Goal: Manage account settings

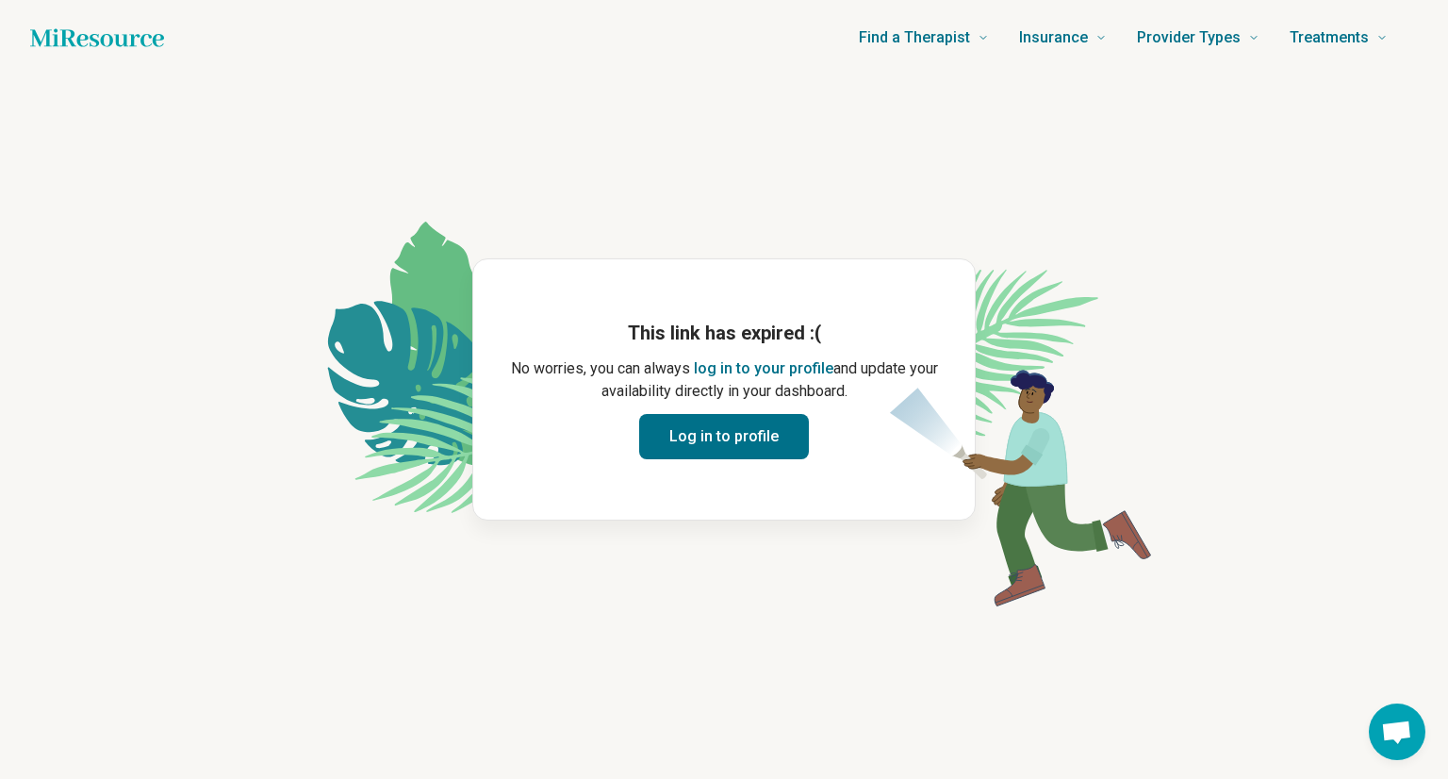
click at [735, 426] on button "Log in to profile" at bounding box center [724, 436] width 170 height 45
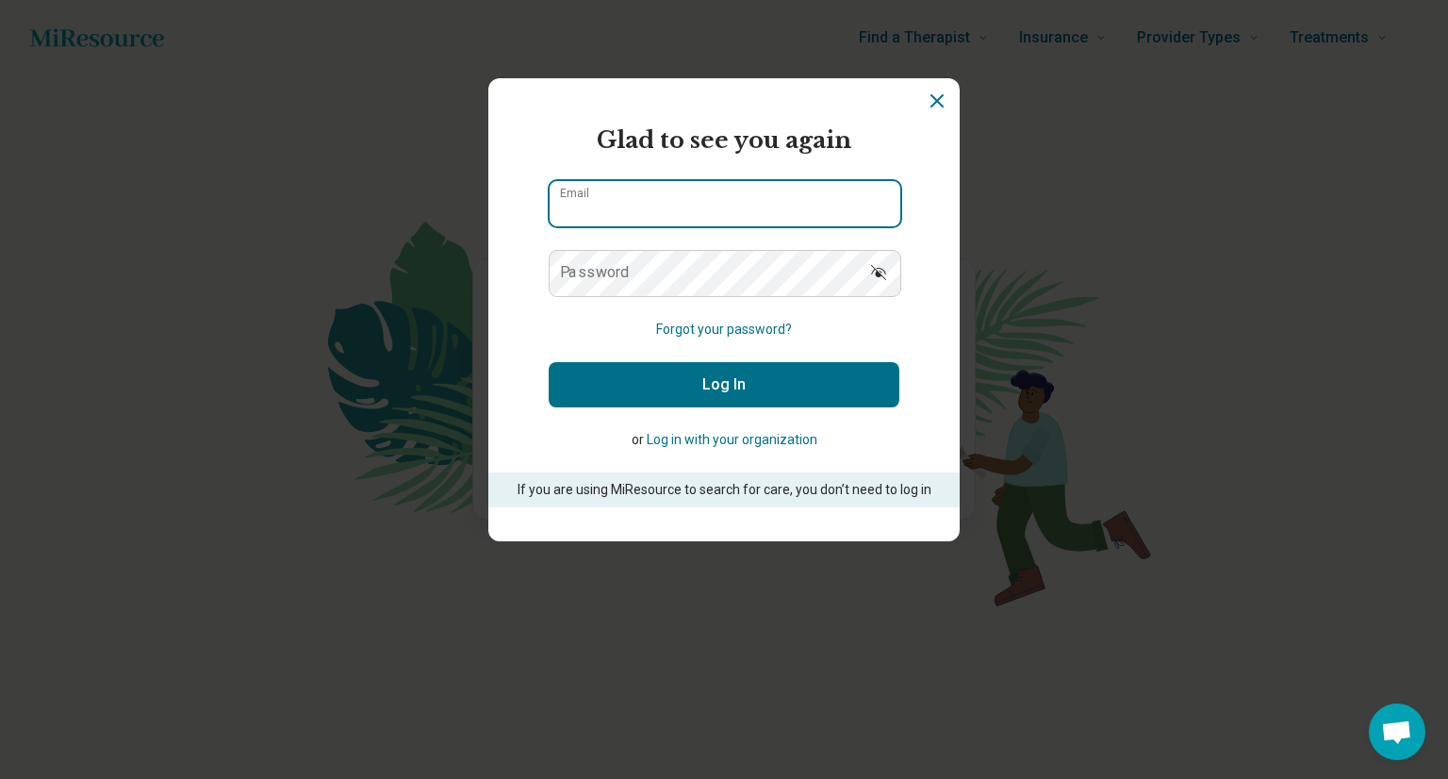
type input "**********"
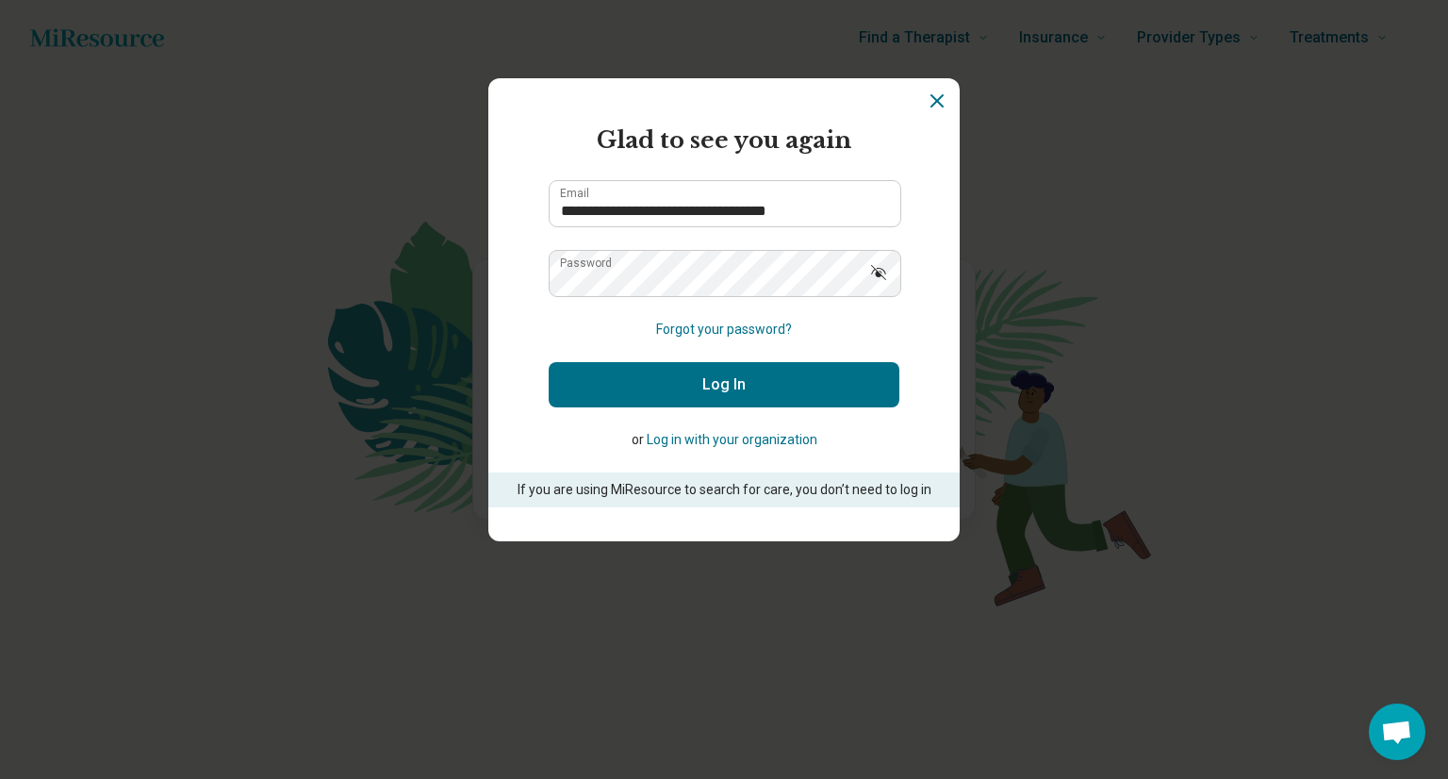
click at [711, 392] on button "Log In" at bounding box center [724, 384] width 351 height 45
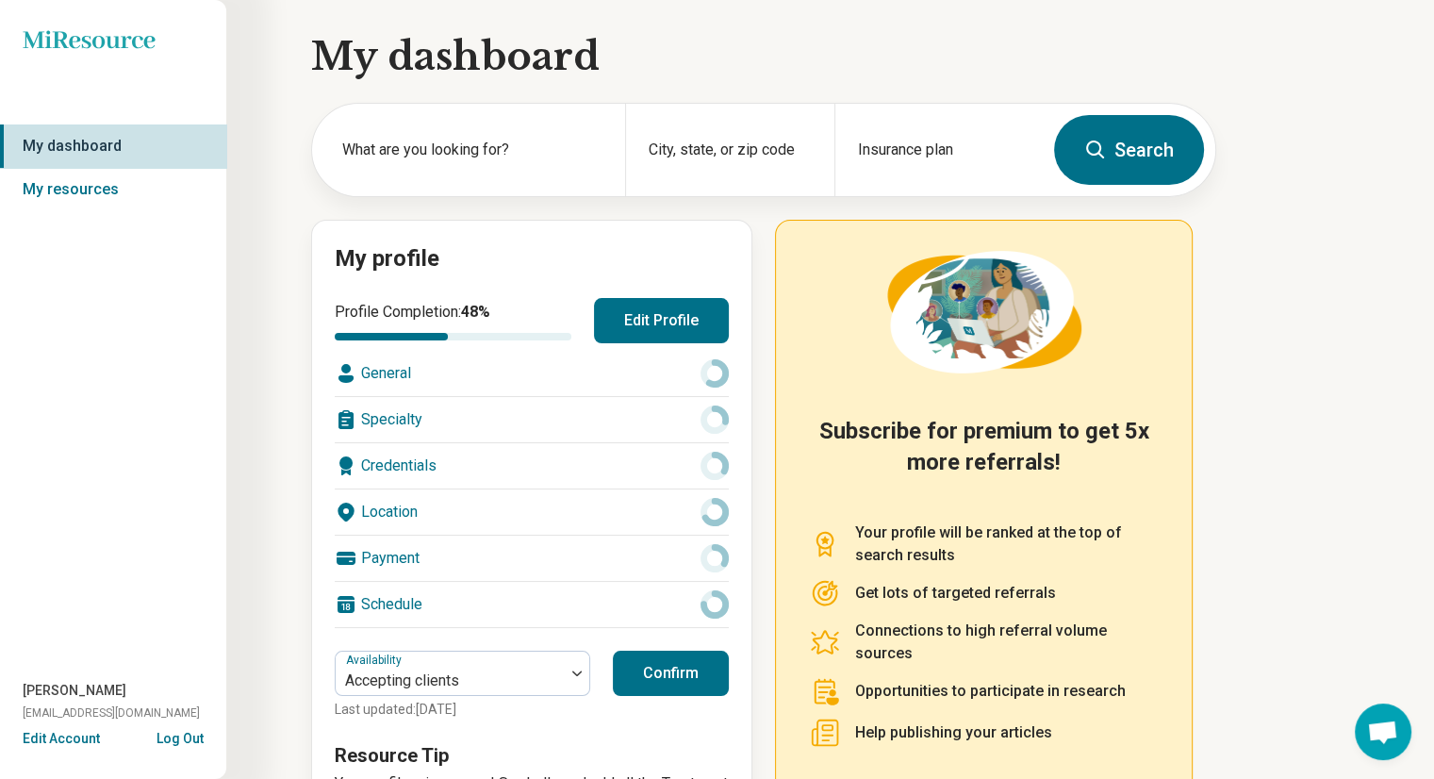
scroll to position [132, 0]
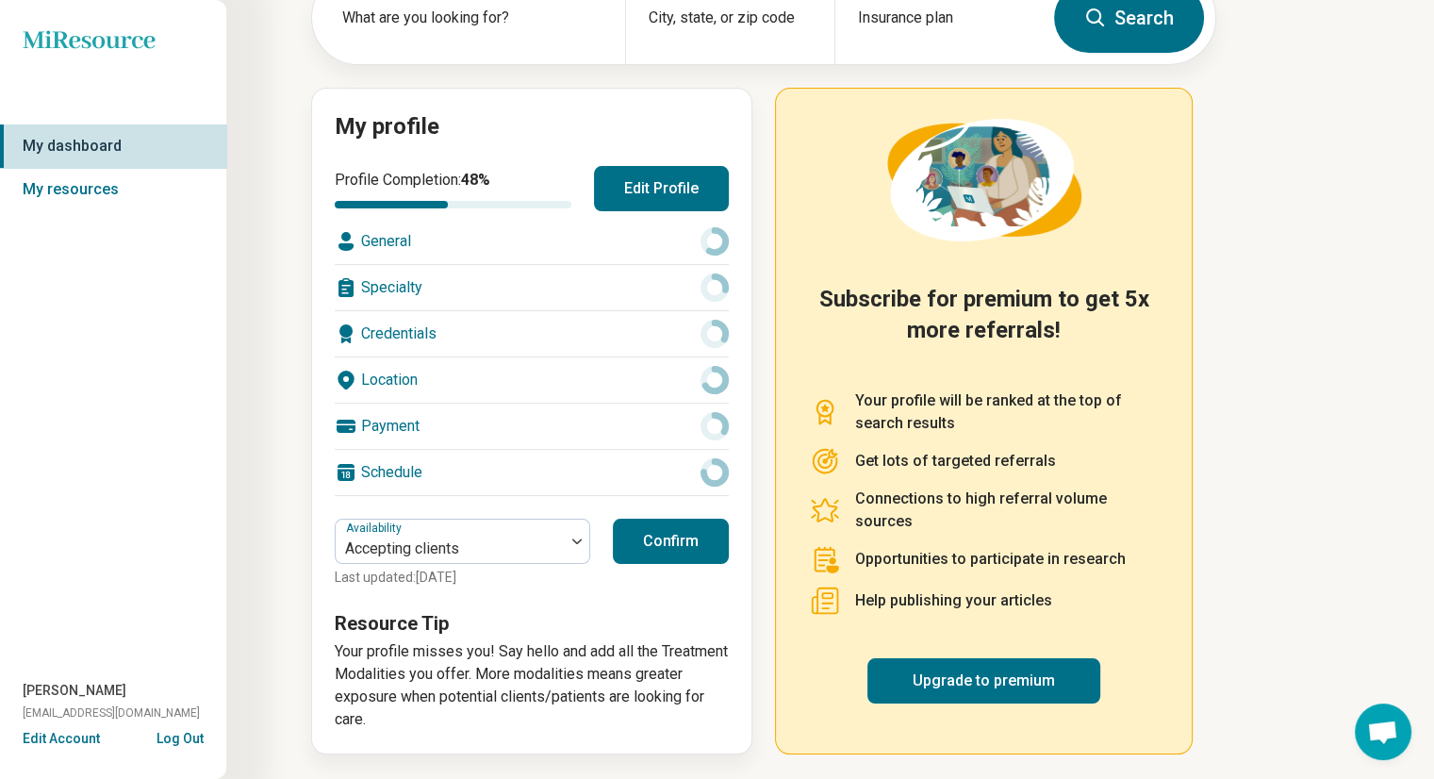
click at [700, 520] on button "Confirm" at bounding box center [671, 541] width 116 height 45
click at [714, 425] on icon at bounding box center [715, 426] width 28 height 28
